Goal: Task Accomplishment & Management: Use online tool/utility

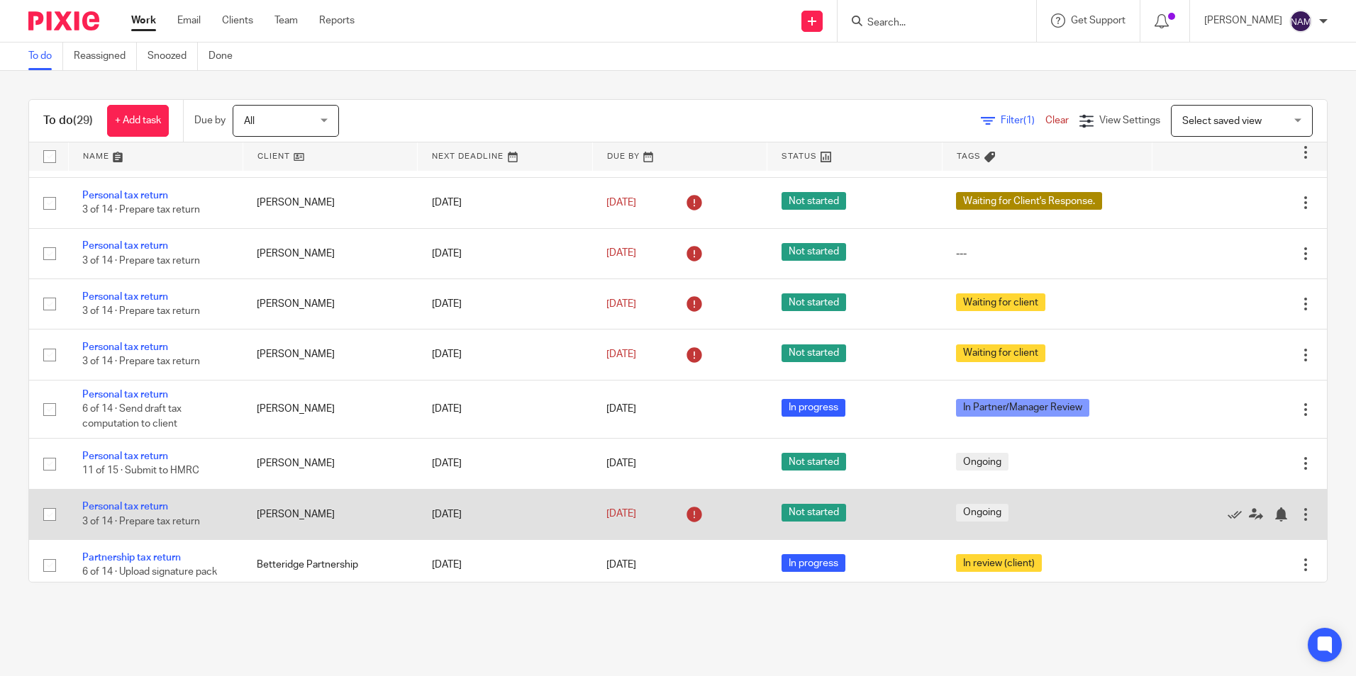
scroll to position [284, 0]
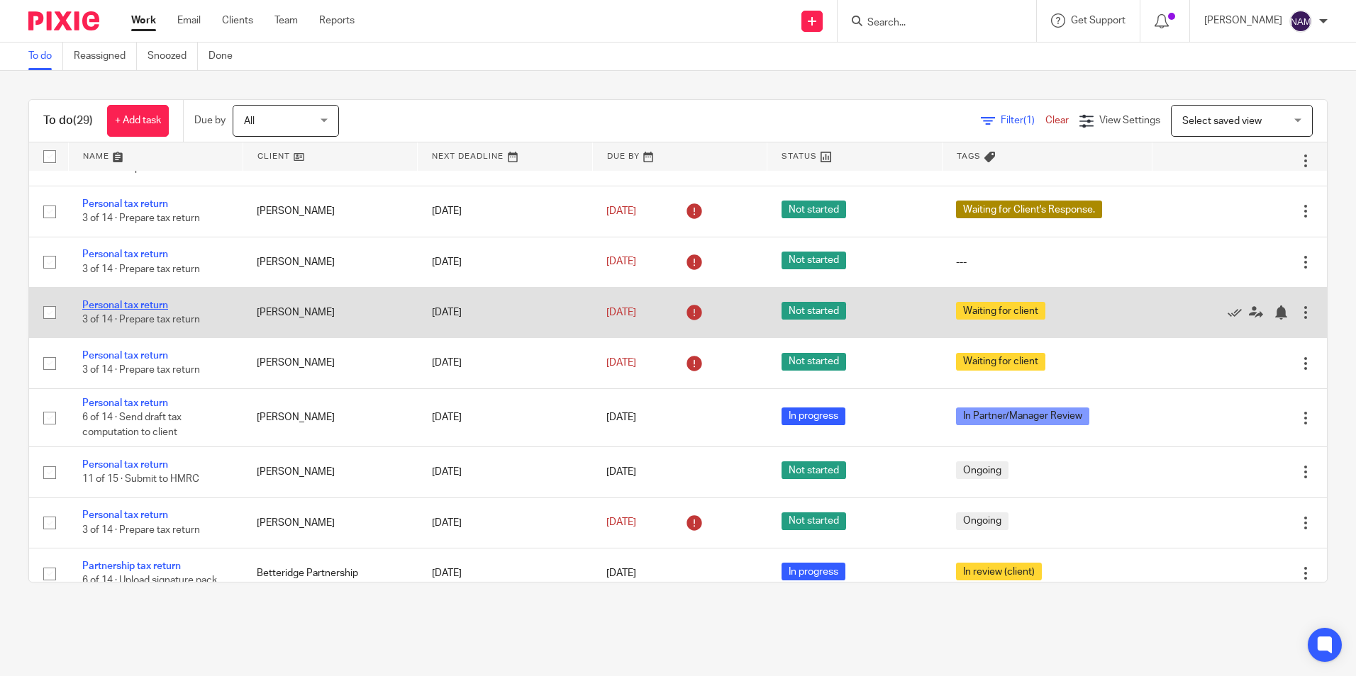
click at [163, 303] on link "Personal tax return" at bounding box center [125, 306] width 86 height 10
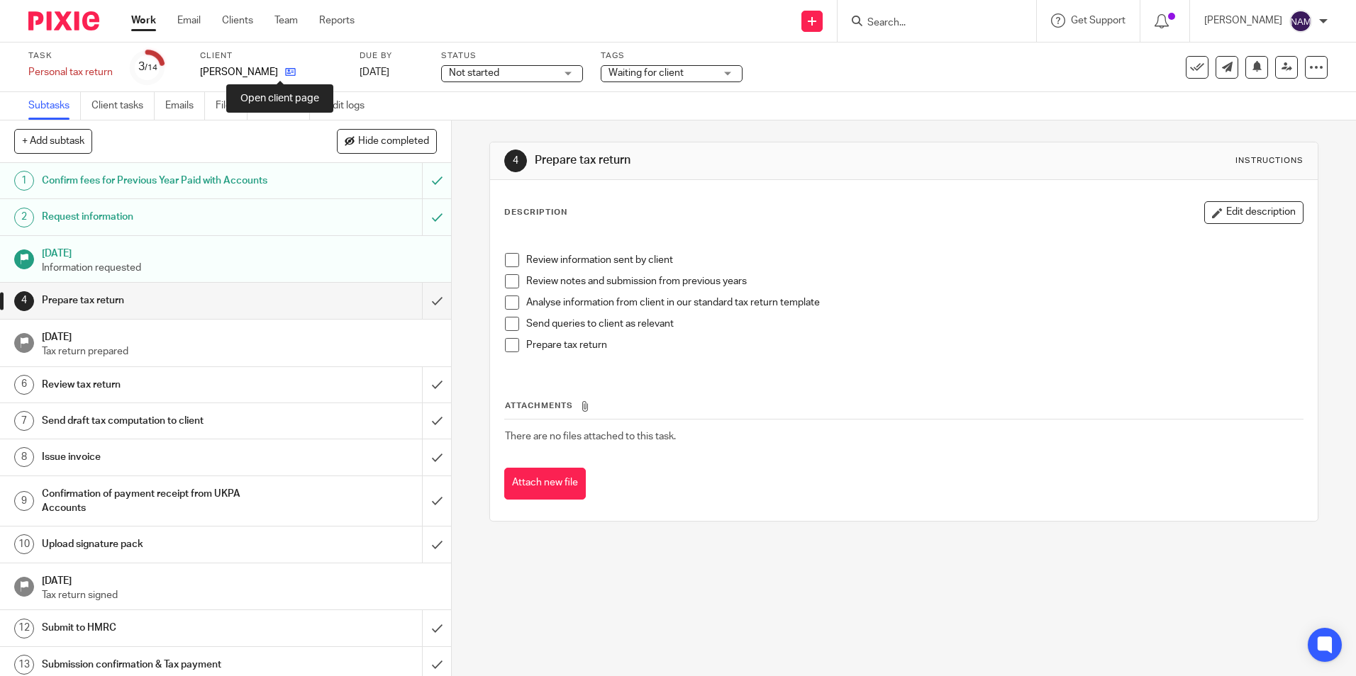
click at [285, 74] on icon at bounding box center [290, 72] width 11 height 11
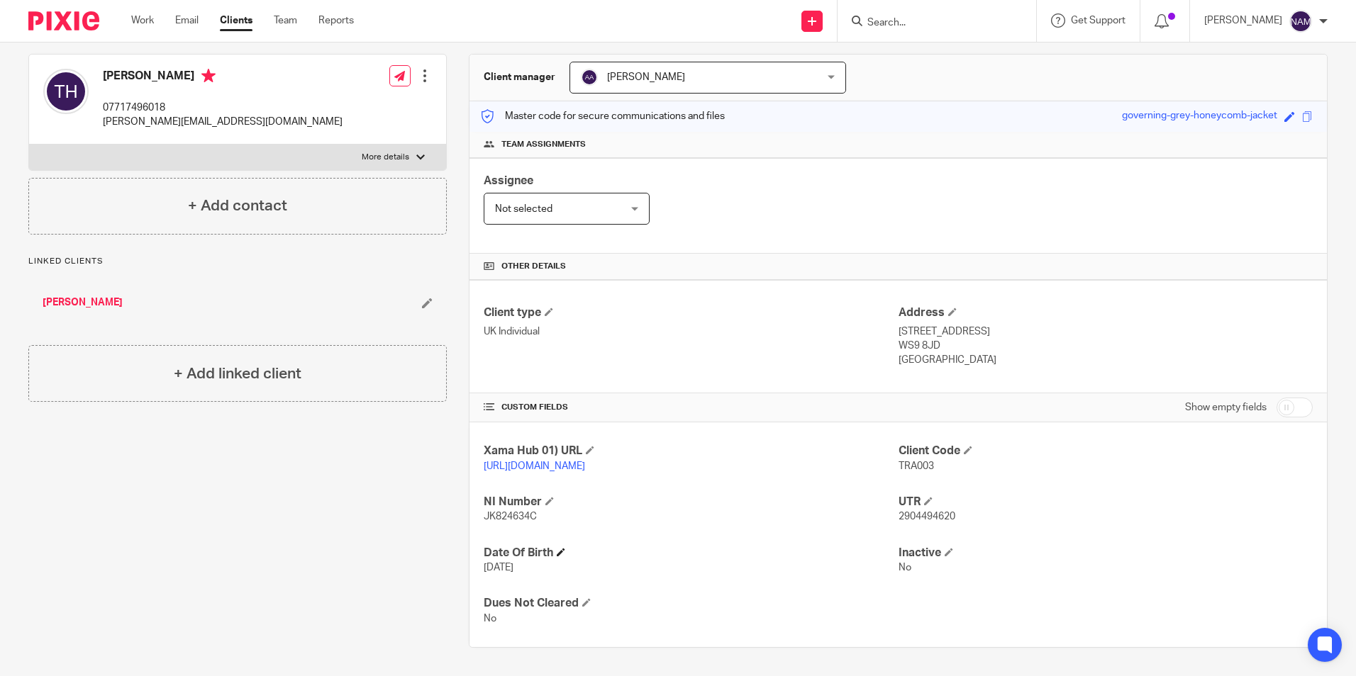
scroll to position [138, 0]
click at [678, 376] on div "Client type UK Individual Address 26 WELLFIELD ROAD WALSALL, WEST MIDLANDS WS9 …" at bounding box center [897, 336] width 857 height 113
drag, startPoint x: 891, startPoint y: 314, endPoint x: 986, endPoint y: 313, distance: 94.3
click at [986, 325] on p "26 WELLFIELD ROAD WALSALL, WEST MIDLANDS" at bounding box center [1105, 332] width 414 height 14
copy p "26 WELLFIELD ROAD"
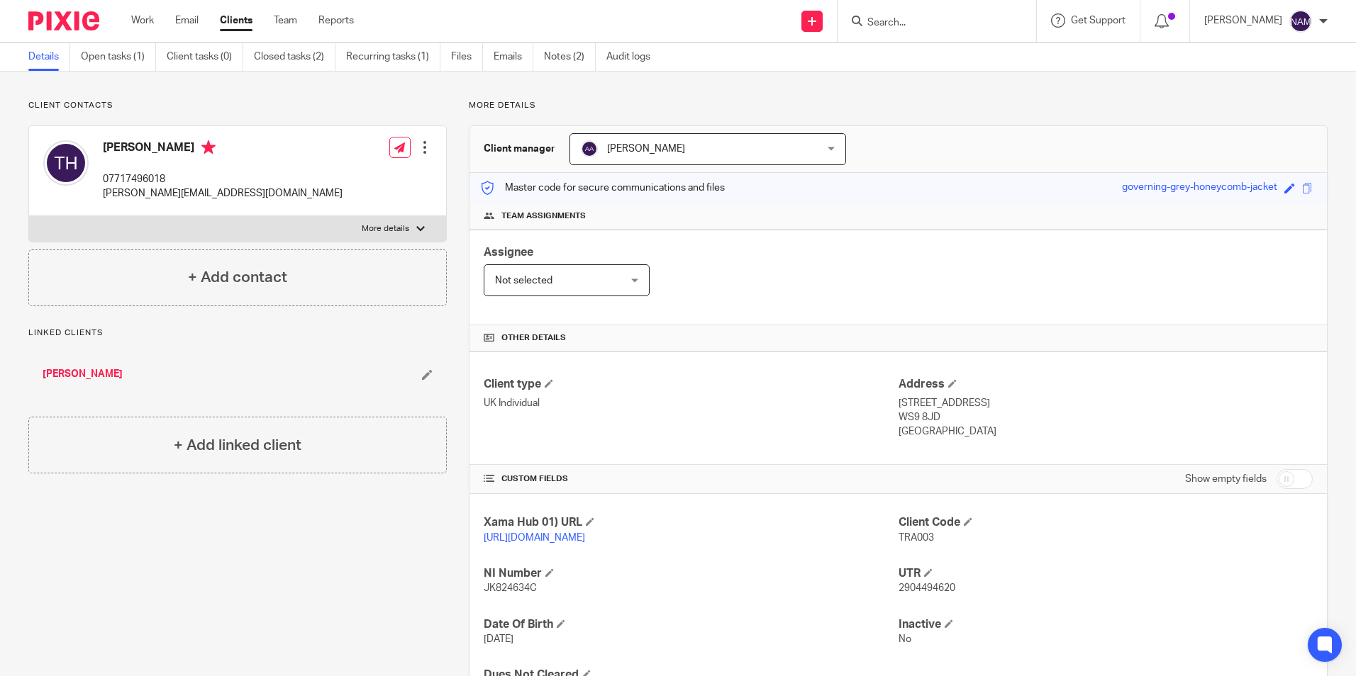
scroll to position [0, 0]
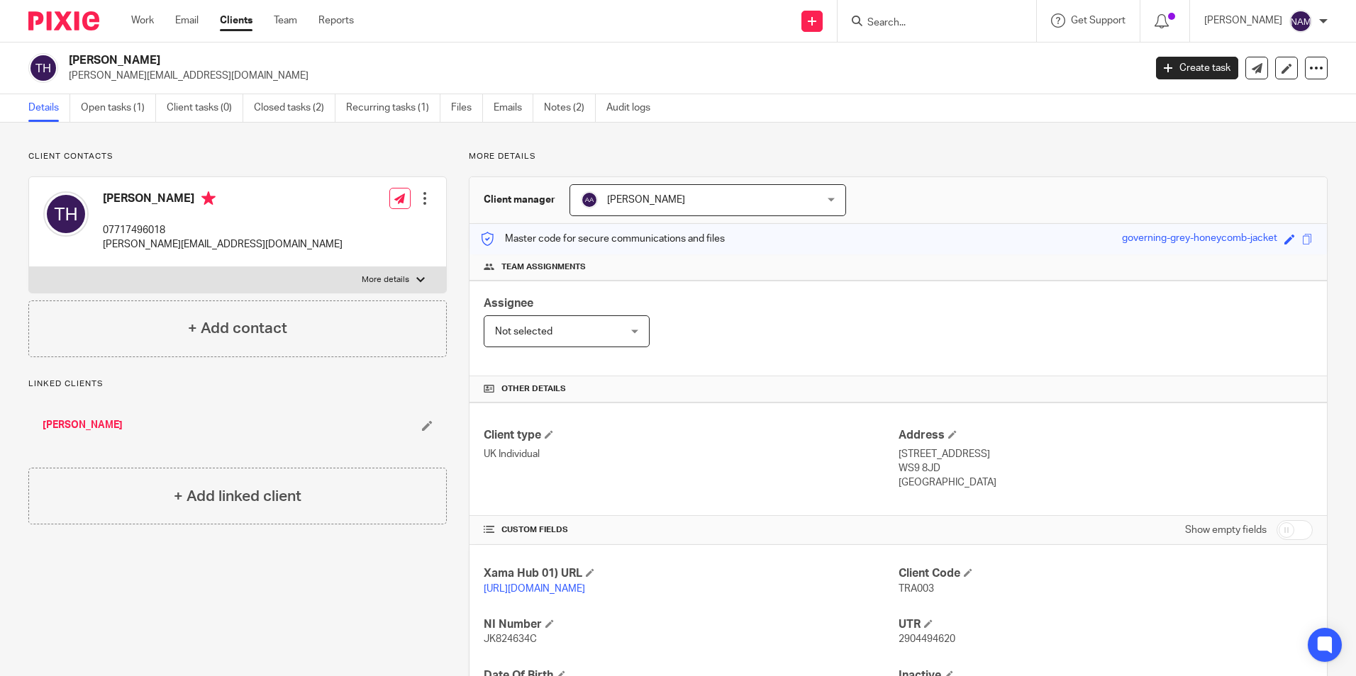
click at [866, 20] on input "Search" at bounding box center [930, 23] width 128 height 13
type input "craig"
click button "submit" at bounding box center [0, 0] width 0 height 0
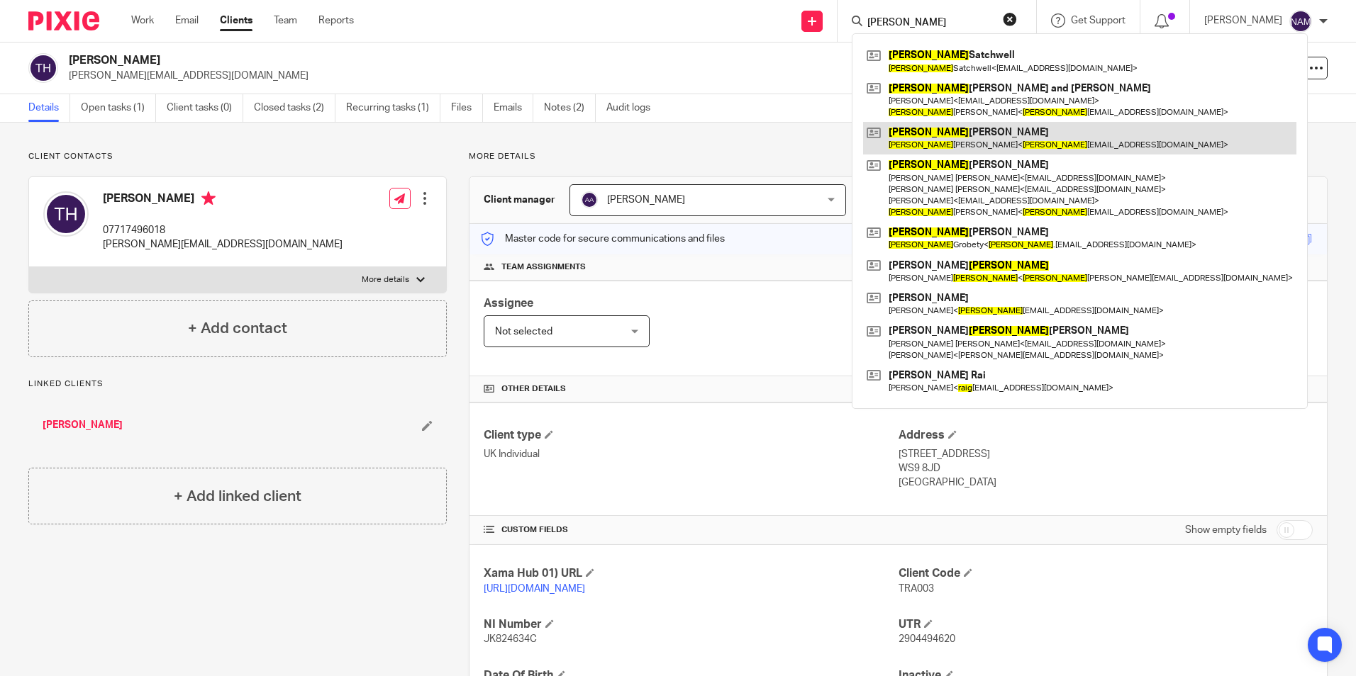
click at [927, 133] on link at bounding box center [1079, 138] width 433 height 33
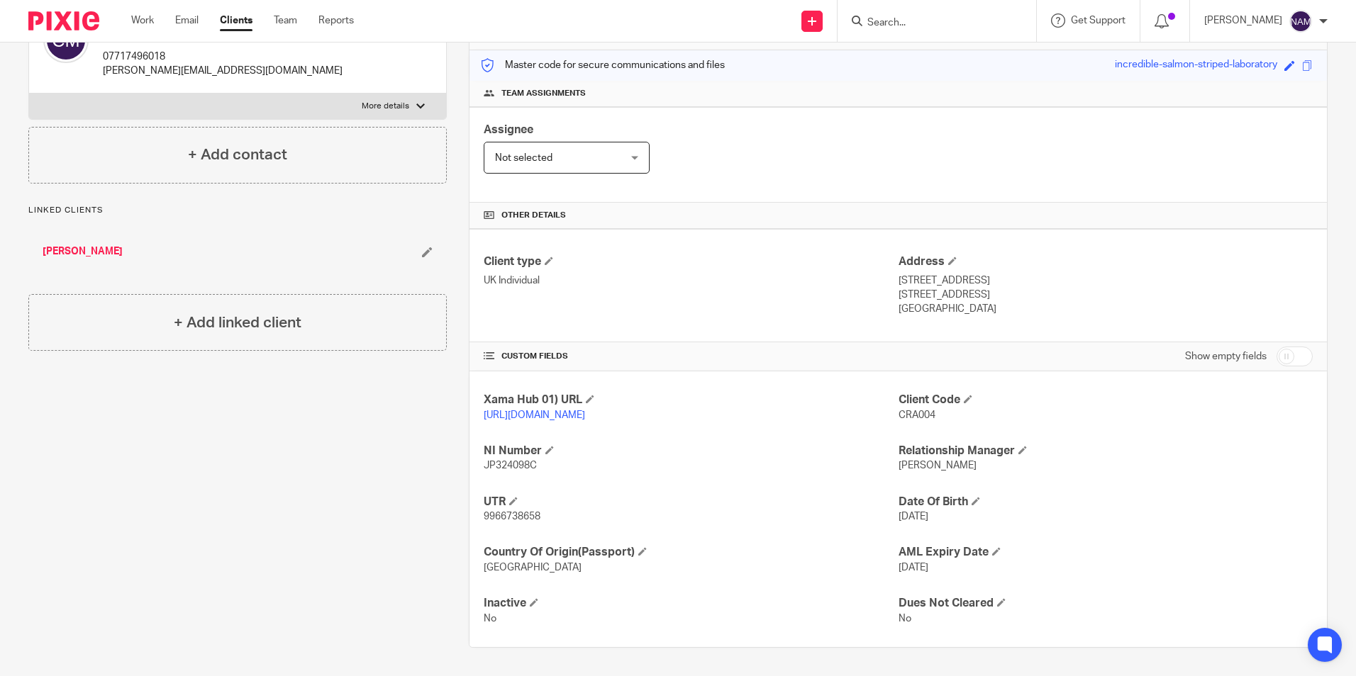
scroll to position [188, 0]
